Goal: Check status: Check status

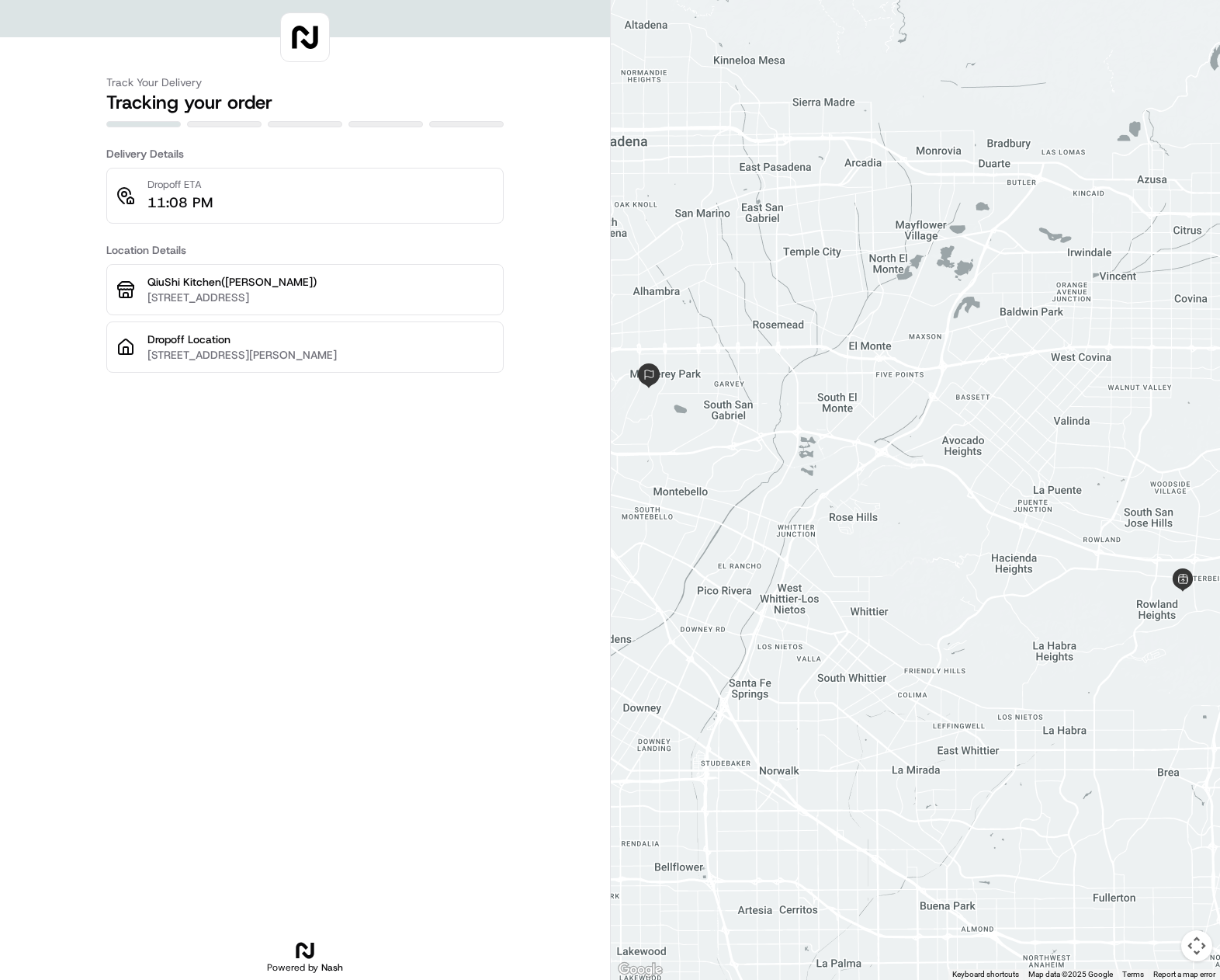
click at [1152, 771] on div at bounding box center [915, 490] width 609 height 980
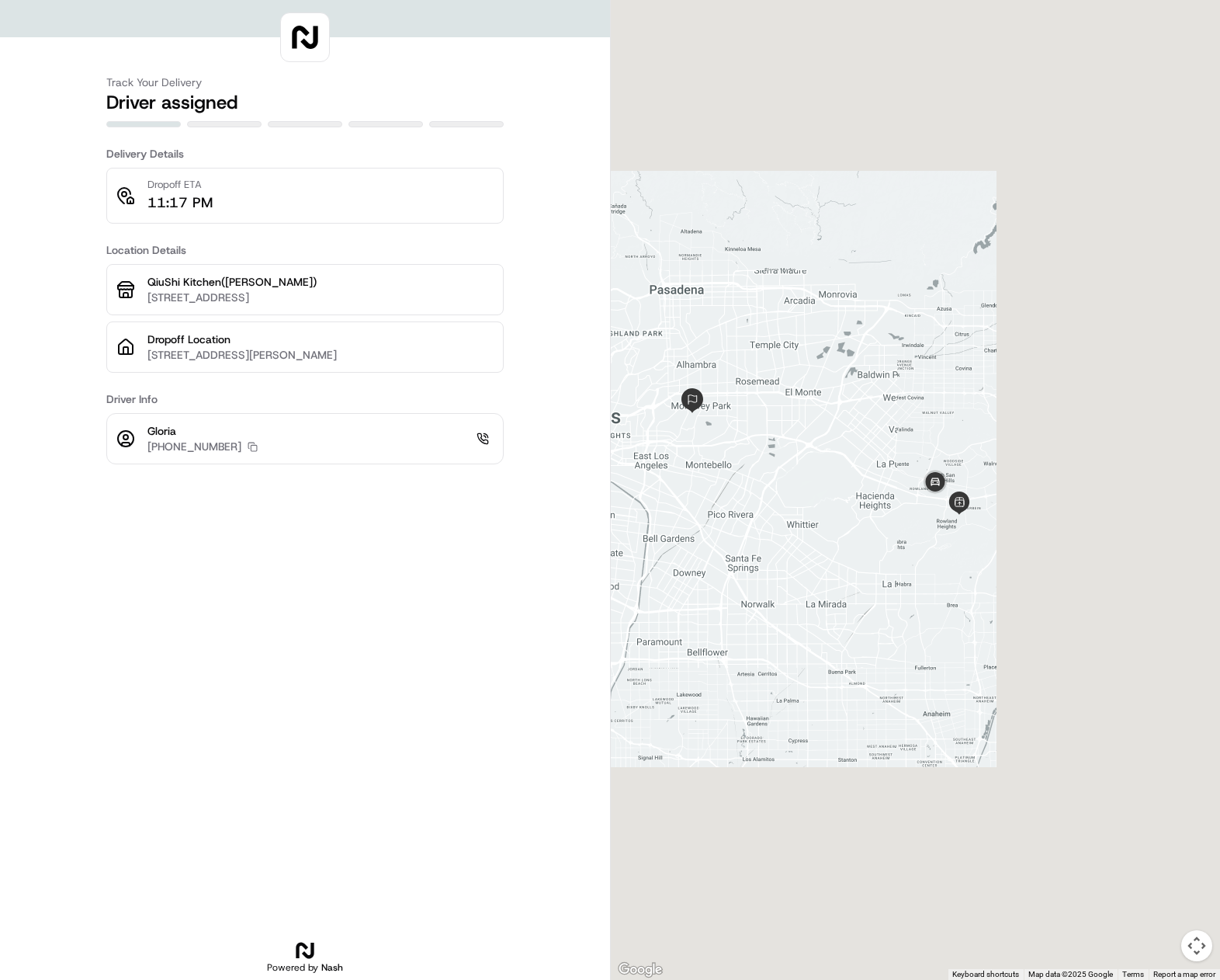
drag, startPoint x: 1162, startPoint y: 593, endPoint x: 1030, endPoint y: 607, distance: 132.7
click at [1030, 607] on div at bounding box center [915, 490] width 609 height 980
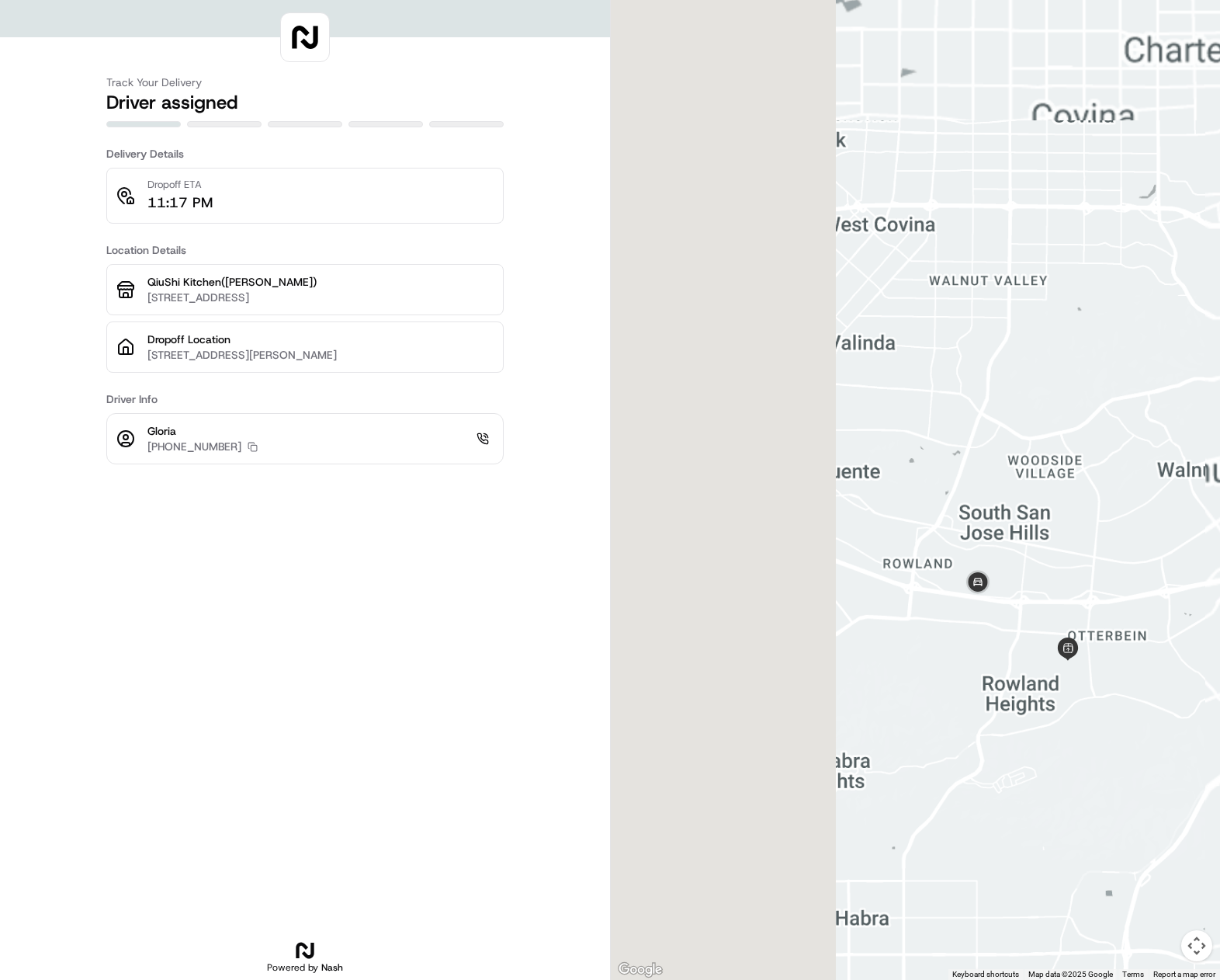
drag, startPoint x: 871, startPoint y: 391, endPoint x: 1144, endPoint y: 839, distance: 524.6
click at [1144, 839] on div at bounding box center [915, 490] width 609 height 980
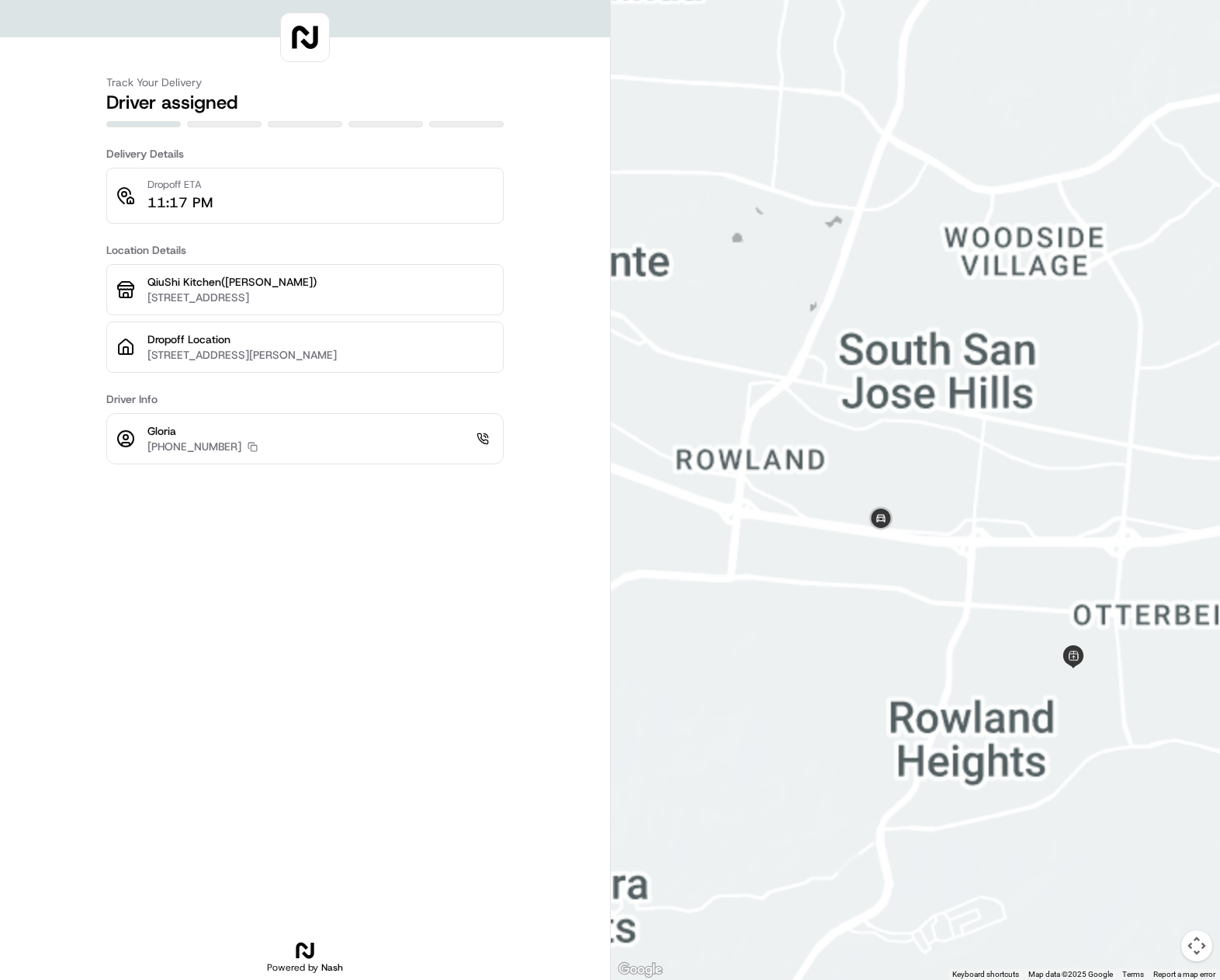
drag, startPoint x: 1069, startPoint y: 837, endPoint x: 1012, endPoint y: 785, distance: 77.2
click at [1012, 785] on div at bounding box center [915, 490] width 609 height 980
click at [251, 447] on rect "button" at bounding box center [254, 448] width 6 height 6
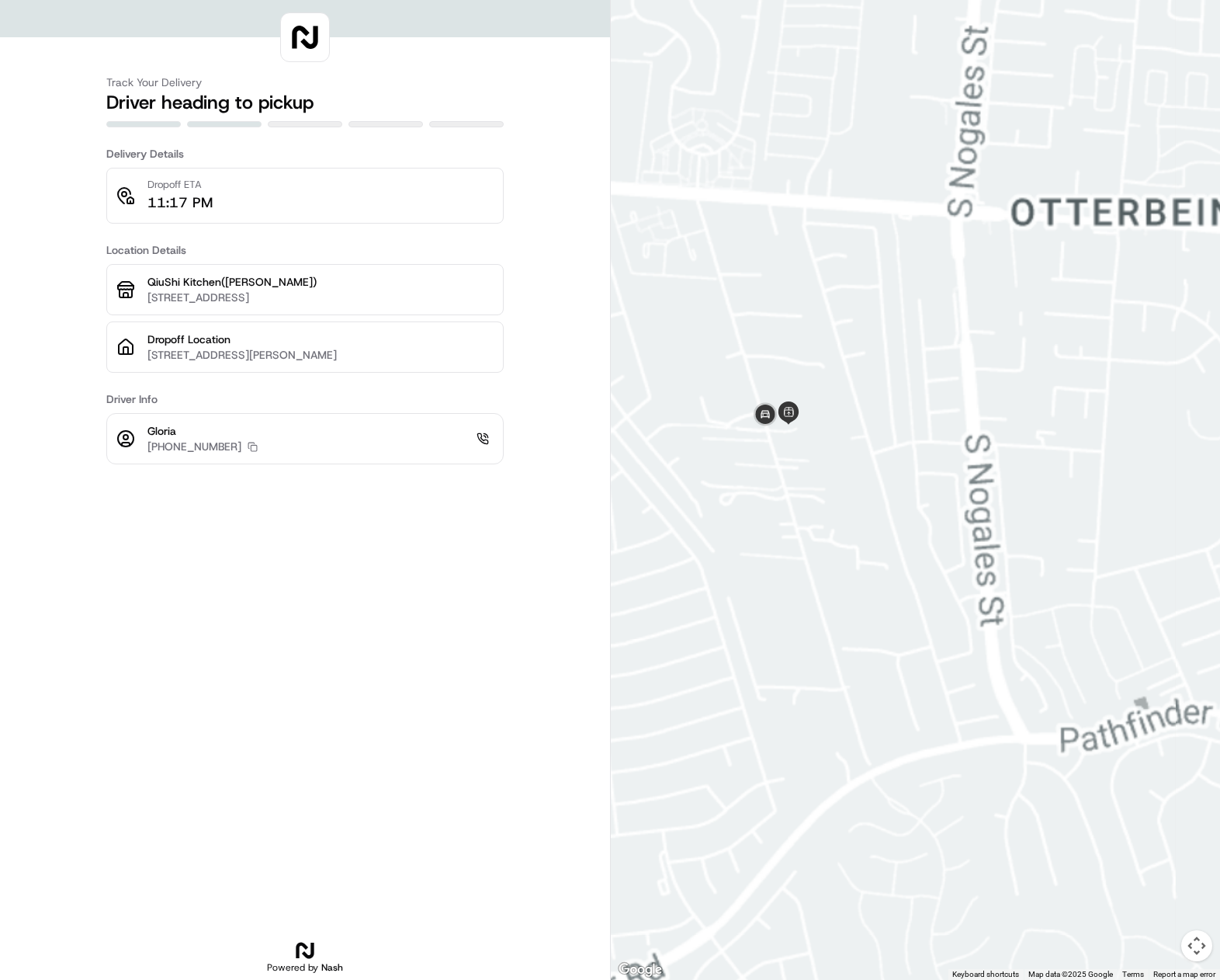
drag, startPoint x: 945, startPoint y: 490, endPoint x: 1122, endPoint y: 606, distance: 211.6
click at [1122, 606] on div at bounding box center [915, 490] width 609 height 980
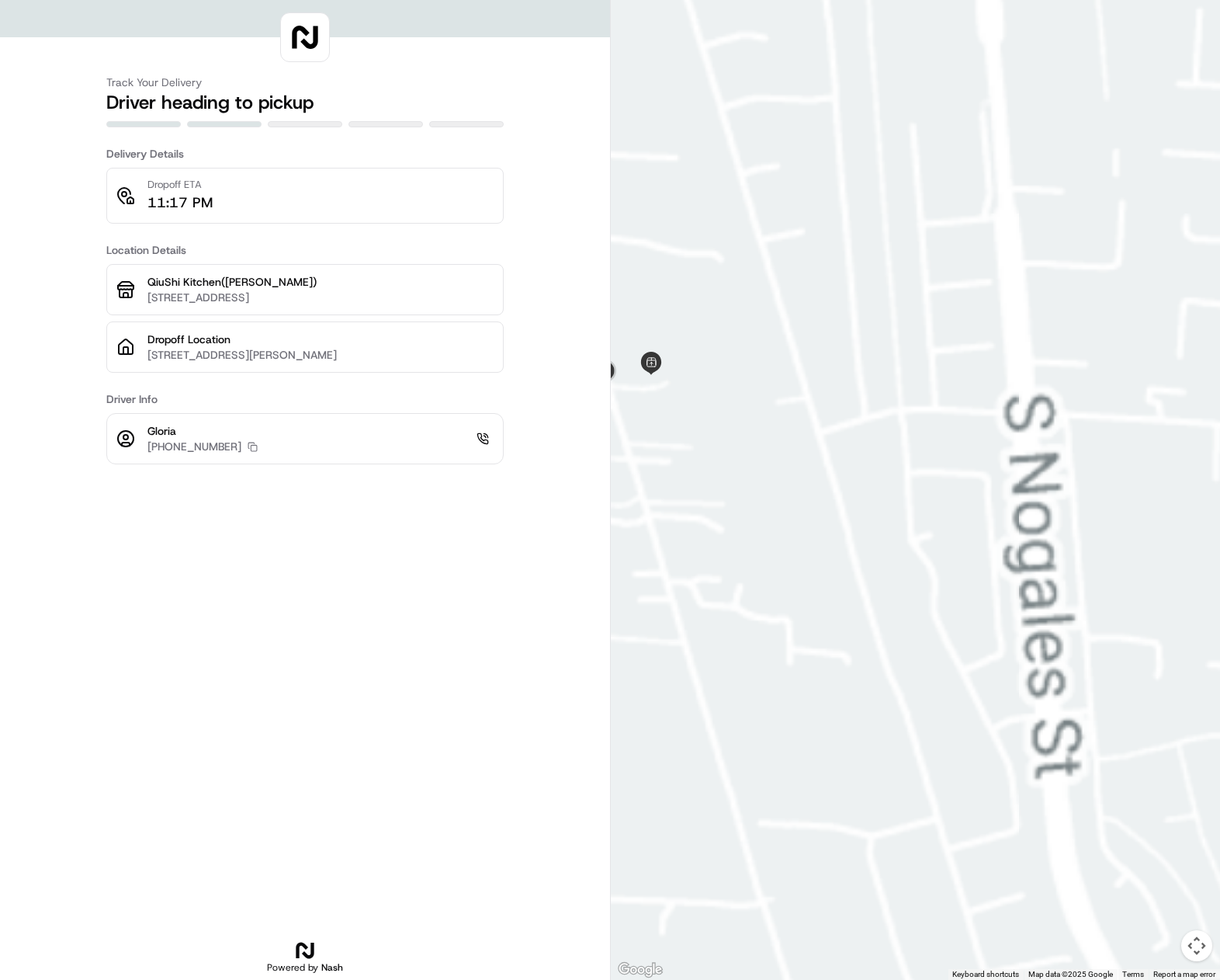
drag, startPoint x: 876, startPoint y: 418, endPoint x: 1138, endPoint y: 476, distance: 268.3
click at [1138, 476] on div at bounding box center [915, 490] width 609 height 980
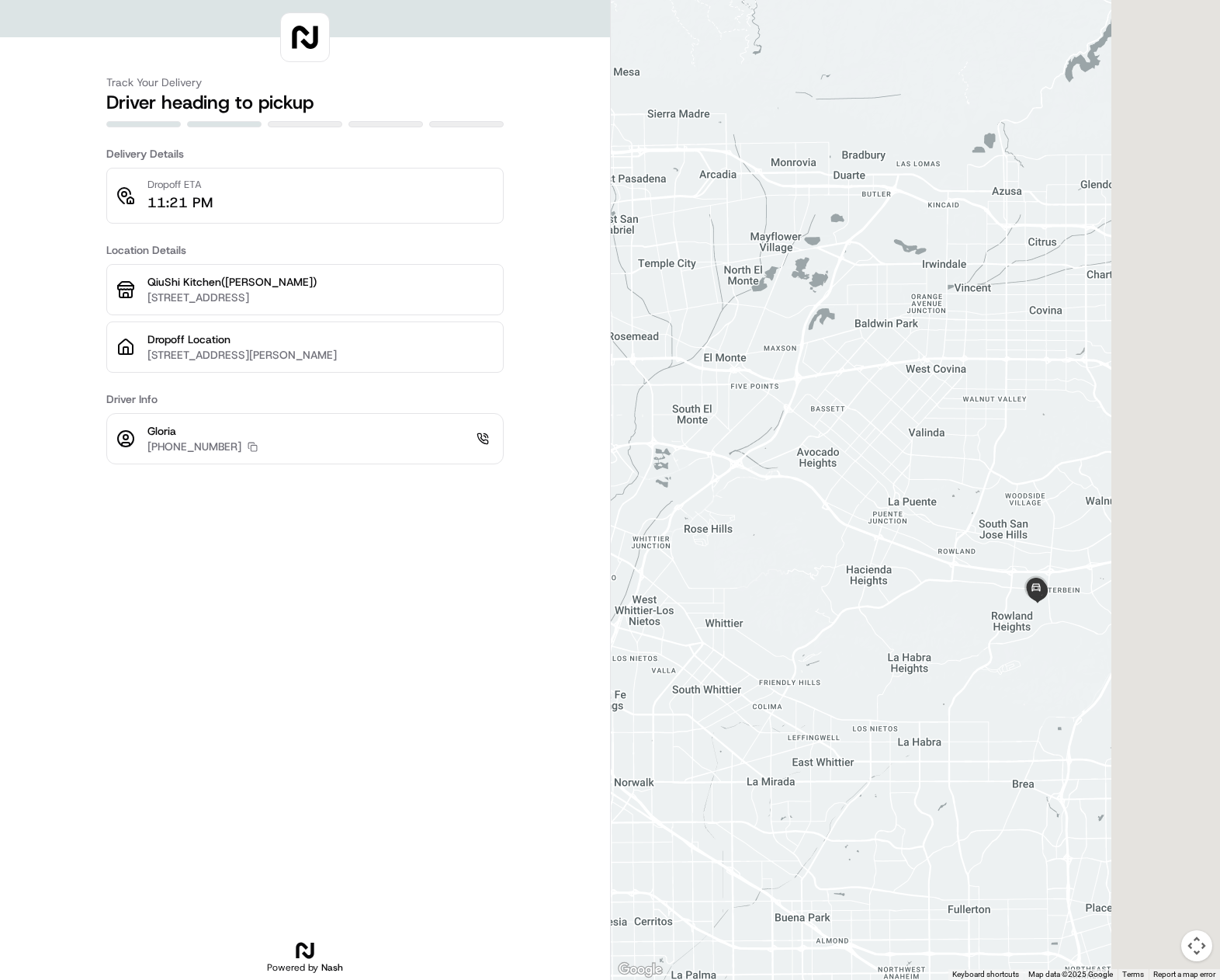
drag, startPoint x: 1023, startPoint y: 596, endPoint x: 871, endPoint y: 611, distance: 152.7
click at [871, 611] on div at bounding box center [915, 490] width 609 height 980
drag, startPoint x: 1005, startPoint y: 662, endPoint x: 1015, endPoint y: 655, distance: 12.2
click at [1015, 655] on div at bounding box center [915, 490] width 609 height 980
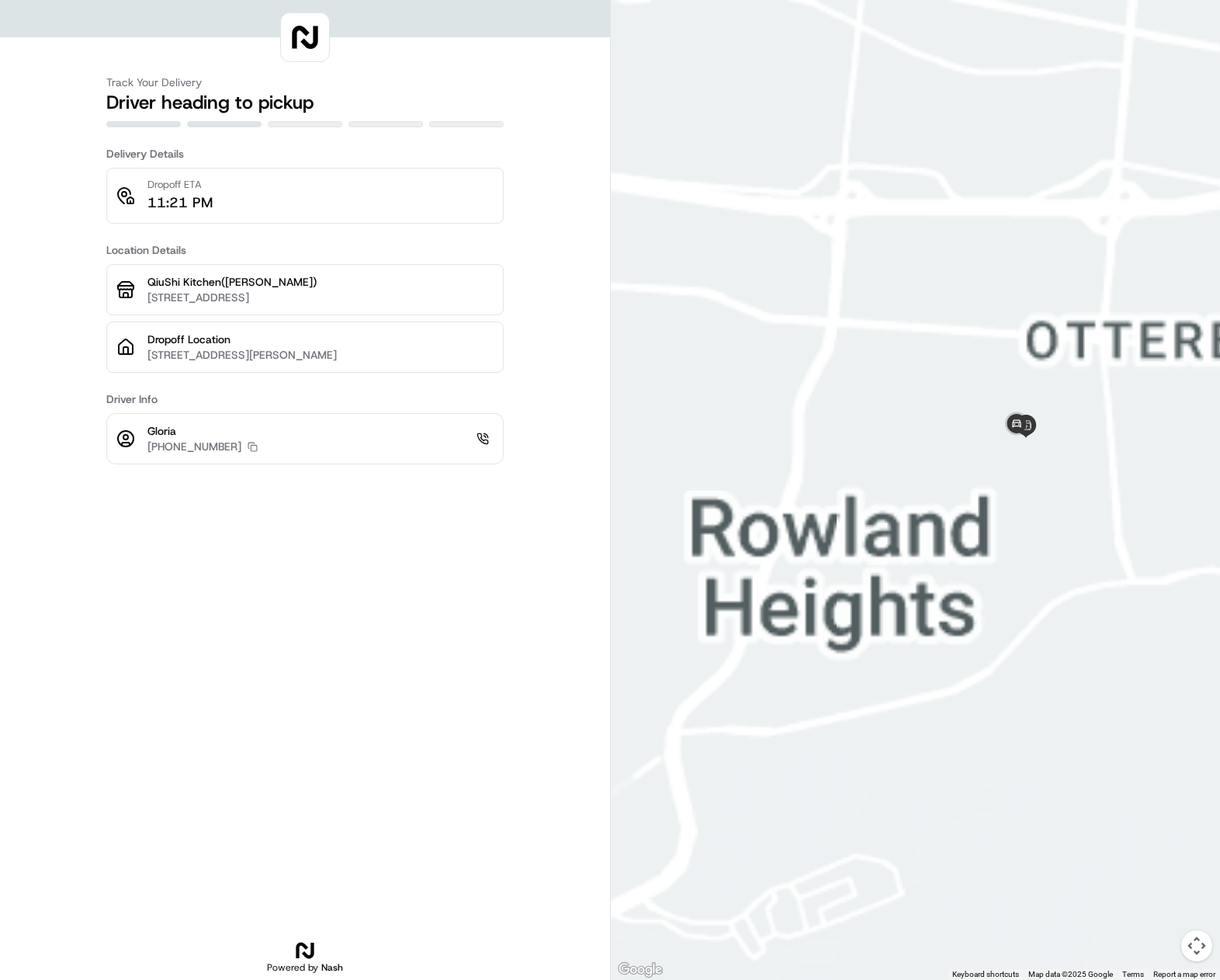
drag, startPoint x: 1023, startPoint y: 592, endPoint x: 627, endPoint y: 598, distance: 396.0
click at [627, 598] on div at bounding box center [915, 490] width 609 height 980
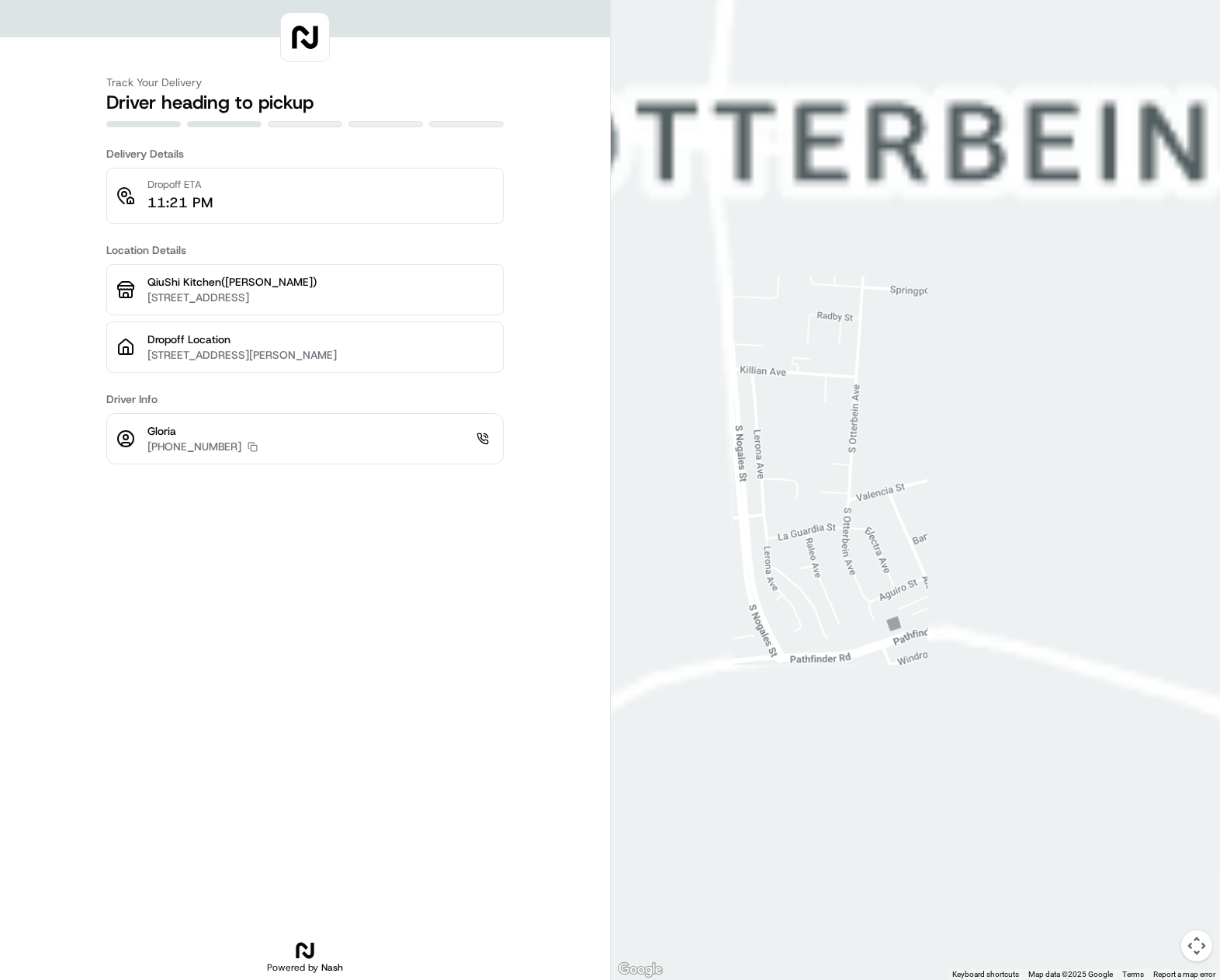
drag, startPoint x: 761, startPoint y: 573, endPoint x: 1068, endPoint y: 712, distance: 337.0
click at [1068, 712] on div at bounding box center [915, 490] width 609 height 980
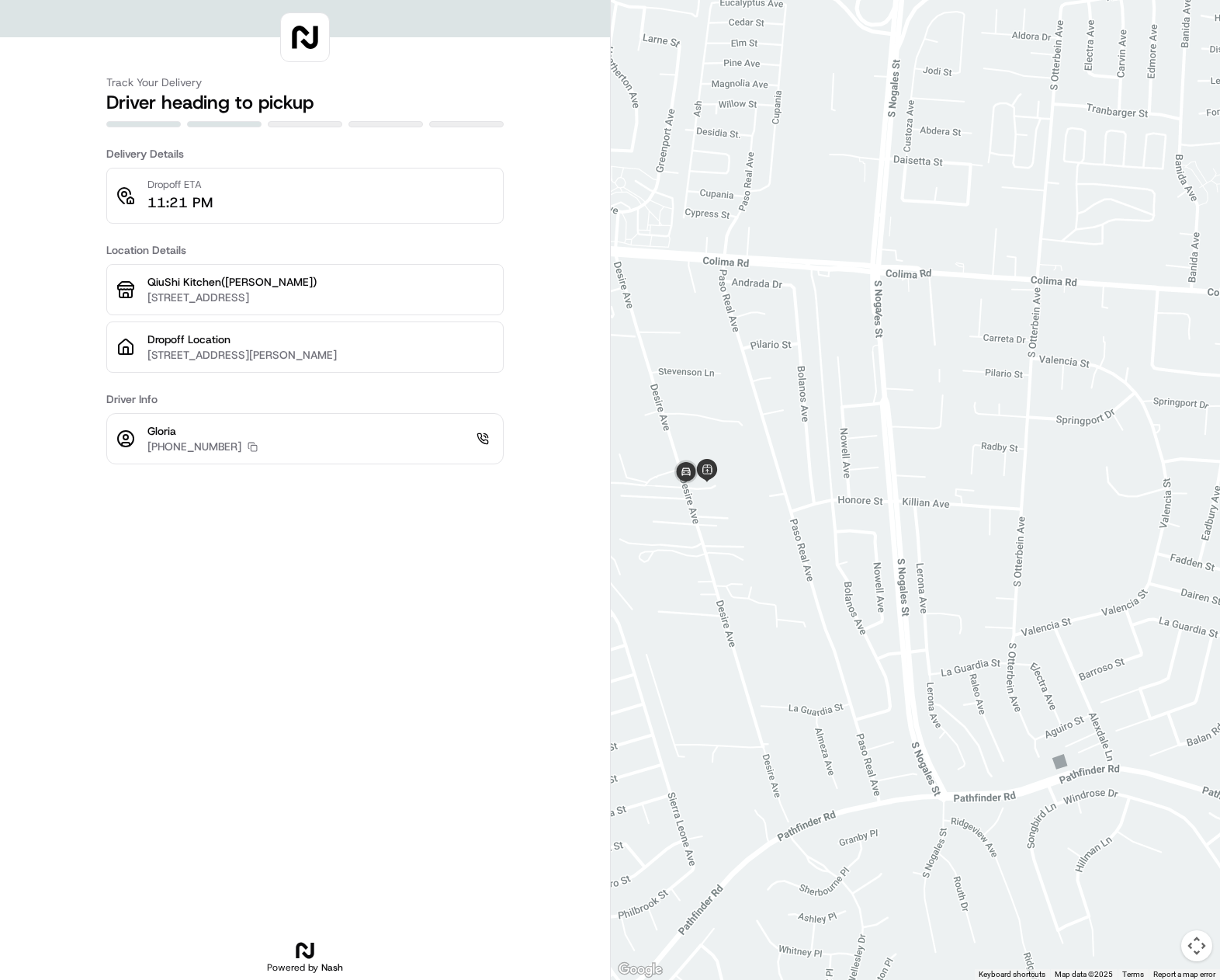
drag, startPoint x: 844, startPoint y: 658, endPoint x: 838, endPoint y: 643, distance: 16.2
click at [849, 657] on div at bounding box center [915, 490] width 609 height 980
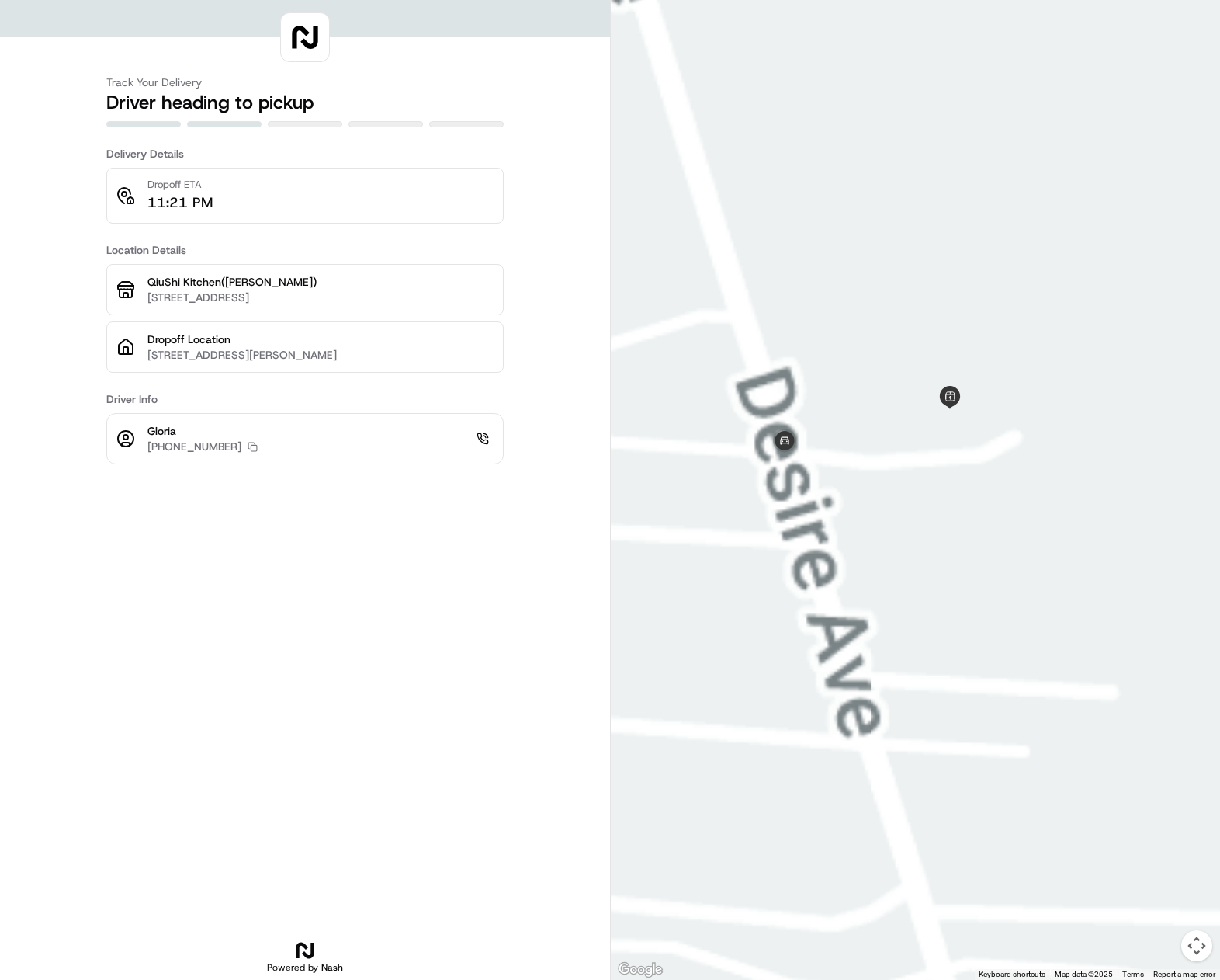
drag, startPoint x: 768, startPoint y: 497, endPoint x: 881, endPoint y: 791, distance: 315.0
click at [881, 791] on div at bounding box center [915, 490] width 609 height 980
